Goal: Task Accomplishment & Management: Complete application form

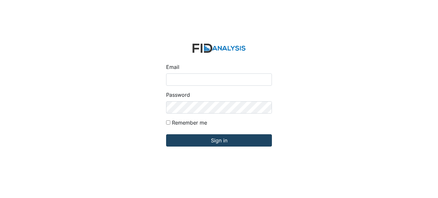
type input "[EMAIL_ADDRESS][DOMAIN_NAME]"
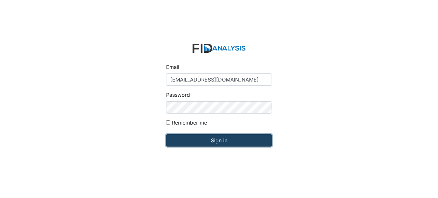
click at [194, 137] on input "Sign in" at bounding box center [219, 140] width 106 height 12
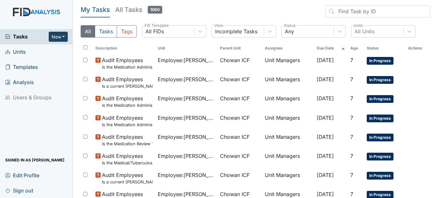
click at [55, 35] on button "New" at bounding box center [58, 37] width 19 height 10
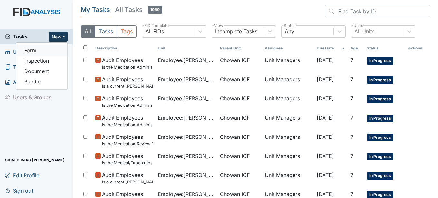
click at [54, 51] on link "Form" at bounding box center [41, 50] width 51 height 10
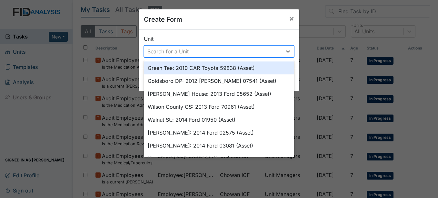
click at [174, 52] on div "Search for a Unit" at bounding box center [168, 51] width 41 height 8
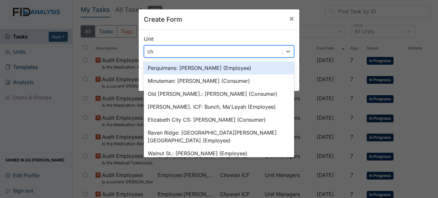
type input "cho"
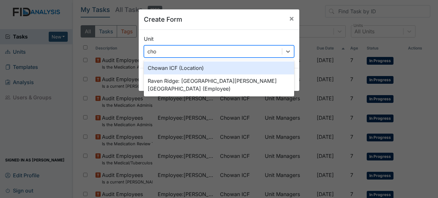
click at [177, 68] on div "Chowan ICF (Location)" at bounding box center [219, 67] width 150 height 13
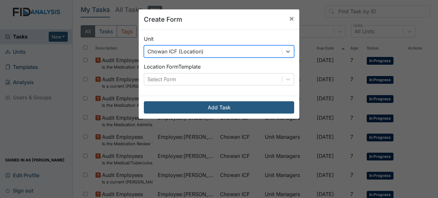
click at [172, 71] on div "Location Form Template Select Form" at bounding box center [219, 74] width 150 height 23
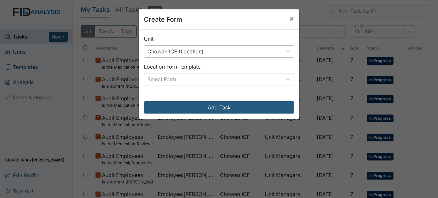
click at [172, 85] on div "Unit Chowan ICF (Location) Location Form Template Select Form" at bounding box center [219, 63] width 161 height 66
click at [169, 78] on div "Select Form" at bounding box center [162, 79] width 29 height 8
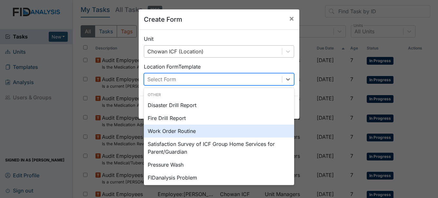
click at [173, 132] on div "Work Order Routine" at bounding box center [219, 130] width 150 height 13
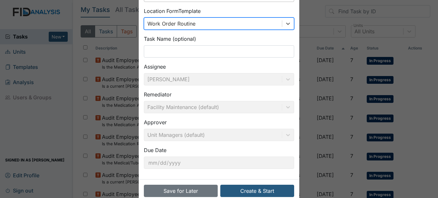
scroll to position [69, 0]
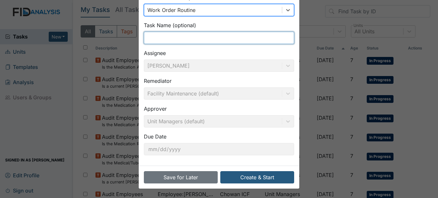
click at [221, 41] on input "text" at bounding box center [219, 38] width 150 height 12
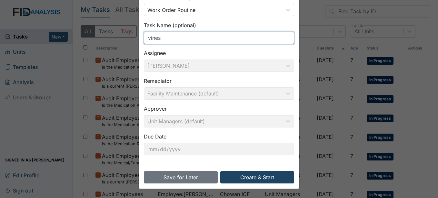
type input "vines"
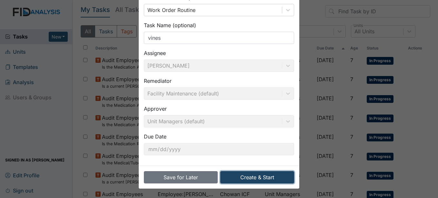
click at [269, 179] on button "Create & Start" at bounding box center [257, 177] width 74 height 12
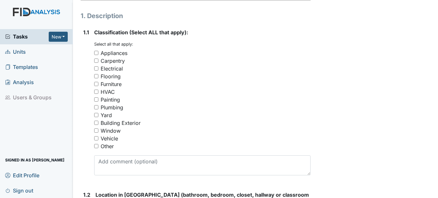
scroll to position [129, 0]
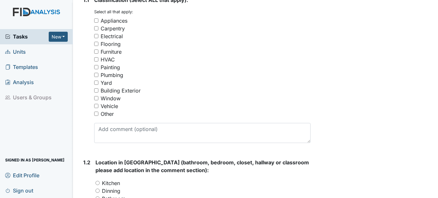
click at [107, 116] on div "Other" at bounding box center [107, 114] width 13 height 8
click at [98, 116] on input "Other" at bounding box center [96, 113] width 4 height 4
checkbox input "true"
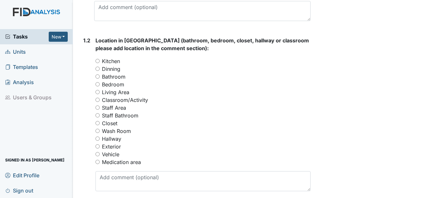
scroll to position [258, 0]
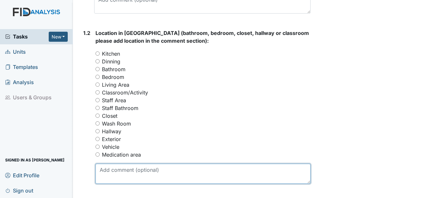
click at [126, 171] on textarea at bounding box center [203, 173] width 215 height 20
type textarea "front of Chowan house"
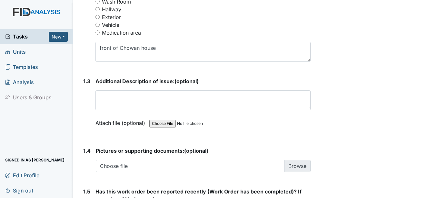
scroll to position [387, 0]
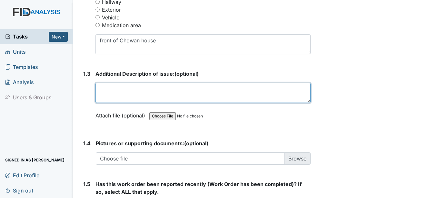
click at [166, 96] on textarea at bounding box center [203, 93] width 215 height 20
click at [236, 88] on textarea "Vines growing in the front area near the window and the front door" at bounding box center [203, 93] width 215 height 20
click at [246, 92] on textarea "Vines growing in the front area near the window , front door" at bounding box center [203, 93] width 215 height 20
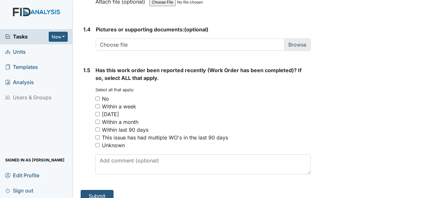
scroll to position [510, 0]
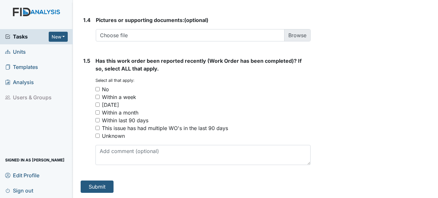
type textarea "Vines growing in the front area near the window , front door, and the roof of t…"
click at [102, 91] on div "No" at bounding box center [105, 89] width 7 height 8
click at [100, 91] on input "No" at bounding box center [98, 89] width 4 height 4
checkbox input "true"
click at [104, 184] on button "Submit" at bounding box center [97, 186] width 33 height 12
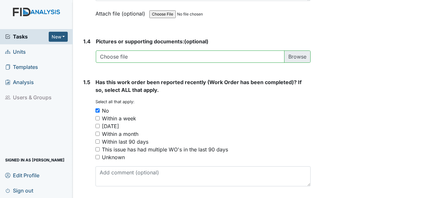
scroll to position [532, 0]
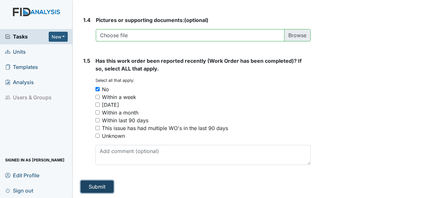
click at [95, 185] on button "Submit" at bounding box center [97, 186] width 33 height 12
click at [208, 30] on input "file" at bounding box center [203, 35] width 215 height 12
click at [92, 189] on button "Submit" at bounding box center [97, 186] width 33 height 12
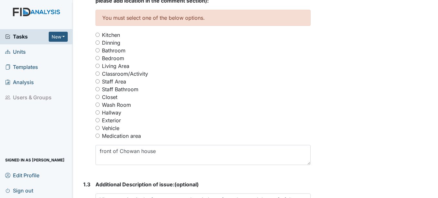
scroll to position [306, 0]
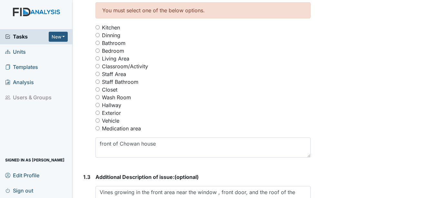
click at [114, 117] on div "You must select one of the below options. Kitchen Dinning Bathroom Bedroom Livi…" at bounding box center [203, 67] width 215 height 130
click at [112, 116] on label "Exterior" at bounding box center [111, 113] width 19 height 8
click at [100, 115] on input "Exterior" at bounding box center [98, 112] width 4 height 4
radio input "true"
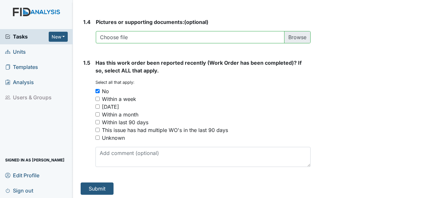
scroll to position [532, 0]
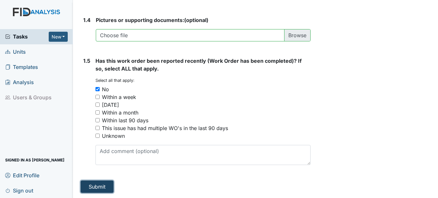
click at [87, 184] on button "Submit" at bounding box center [97, 186] width 33 height 12
